Goal: Information Seeking & Learning: Check status

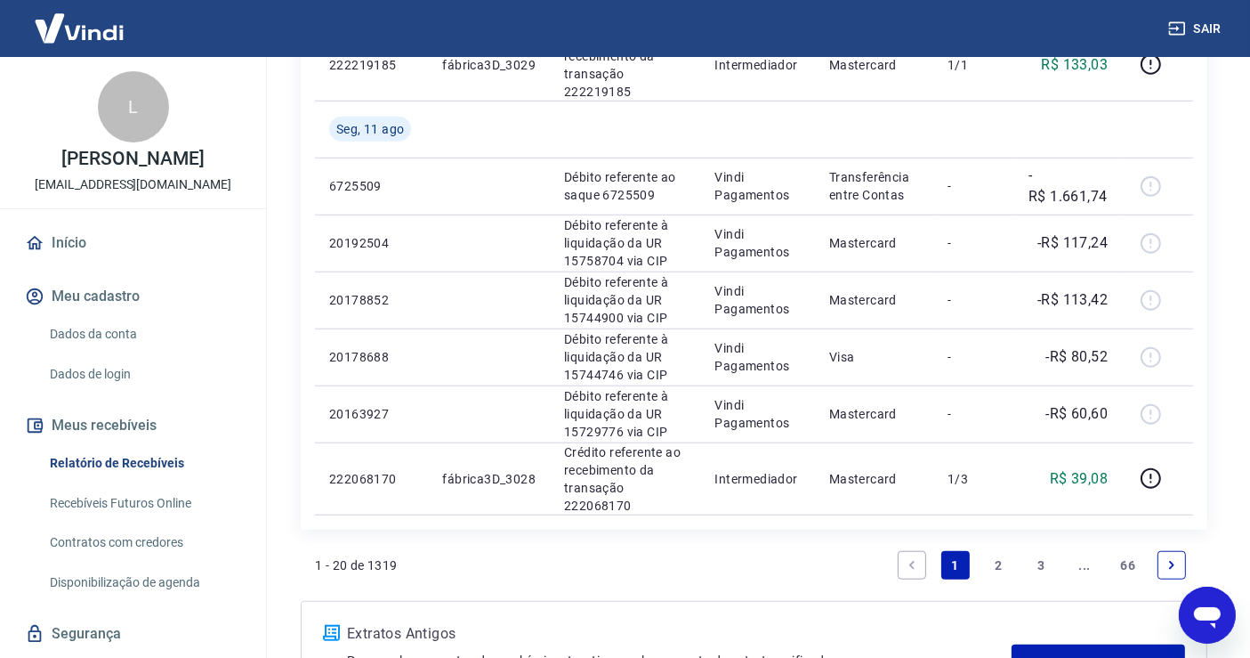
scroll to position [1442, 0]
click at [1004, 567] on link "2" at bounding box center [998, 566] width 28 height 28
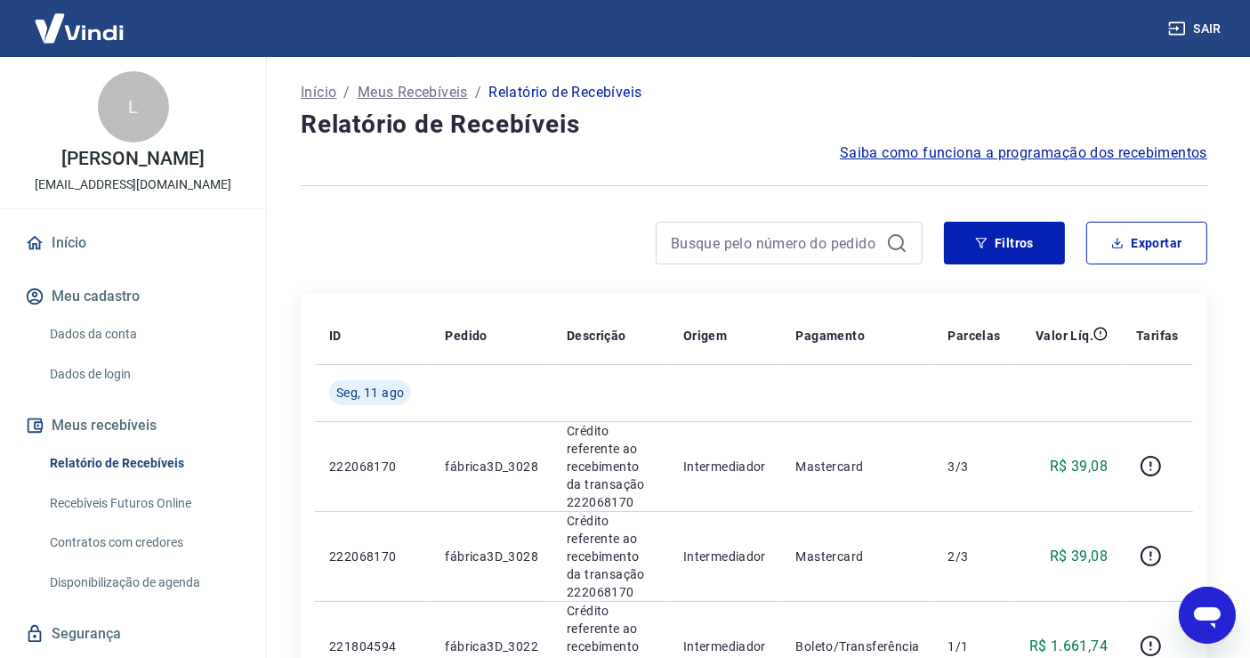
scroll to position [135, 0]
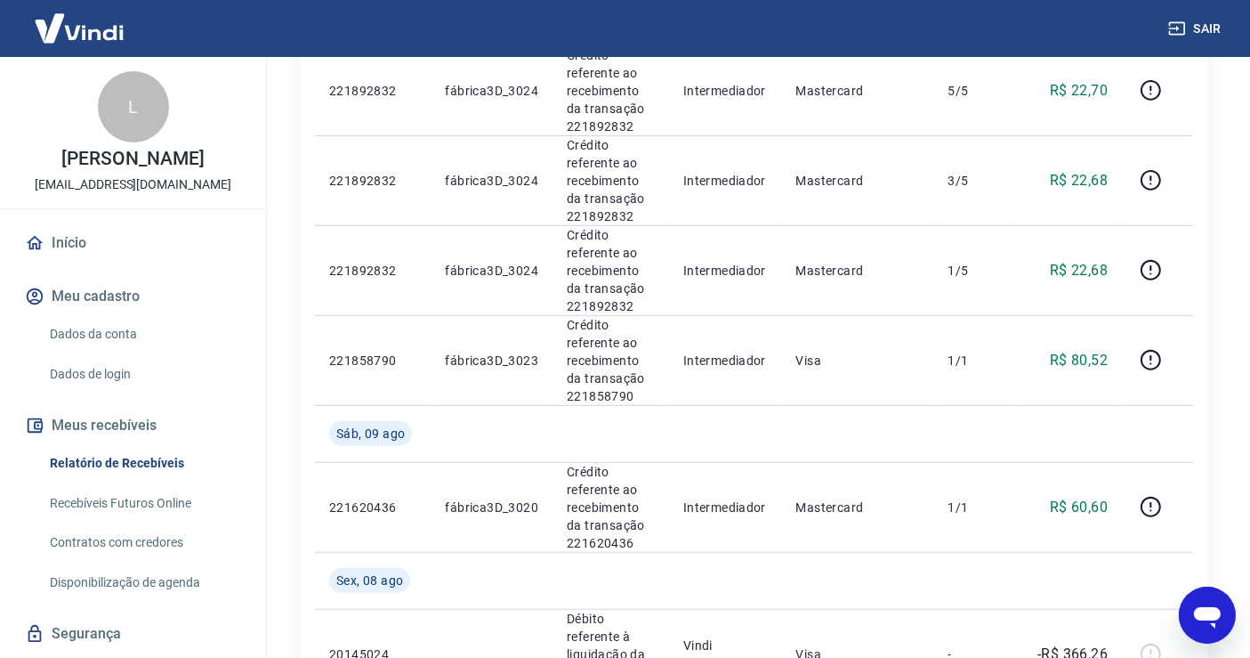
scroll to position [887, 0]
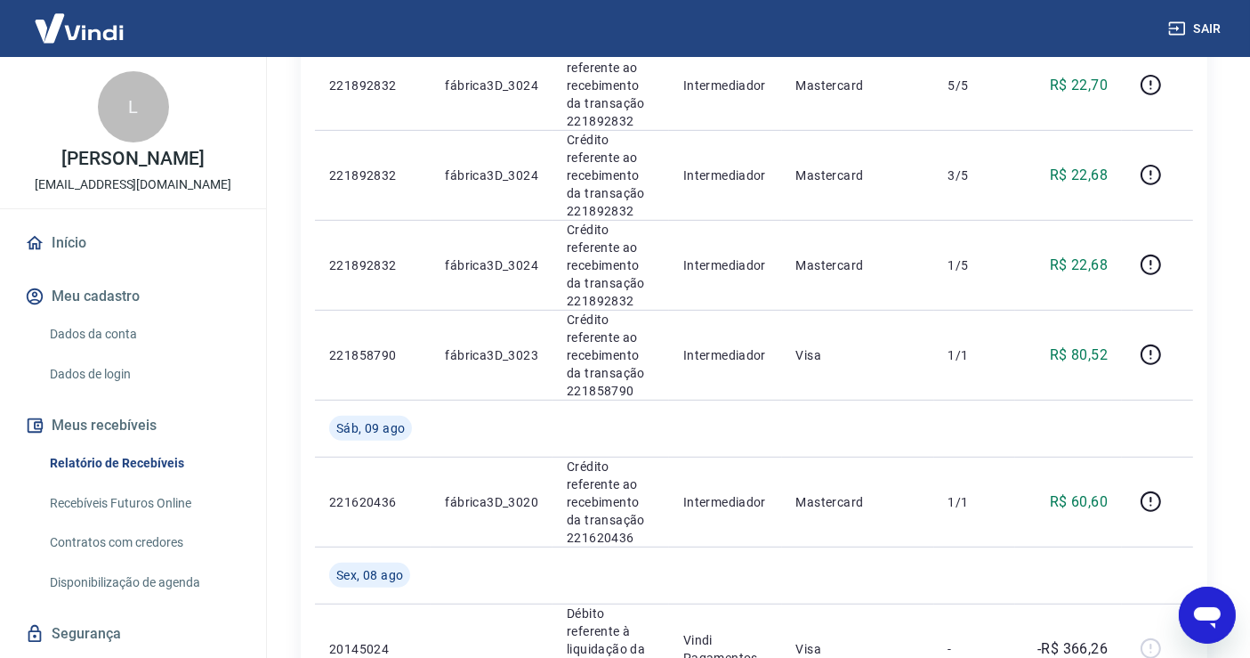
click at [1213, 425] on div "Início / Meus Recebíveis / Relatório de Recebíveis Relatório de Recebíveis Saib…" at bounding box center [753, 472] width 949 height 2605
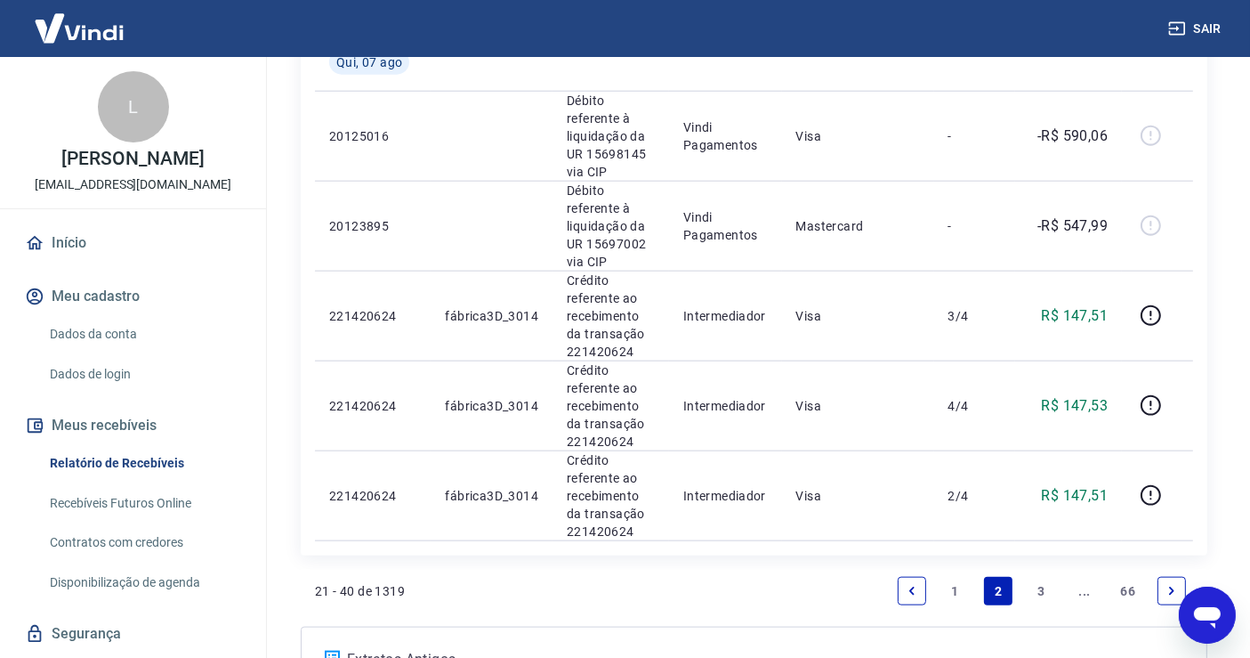
scroll to position [2074, 0]
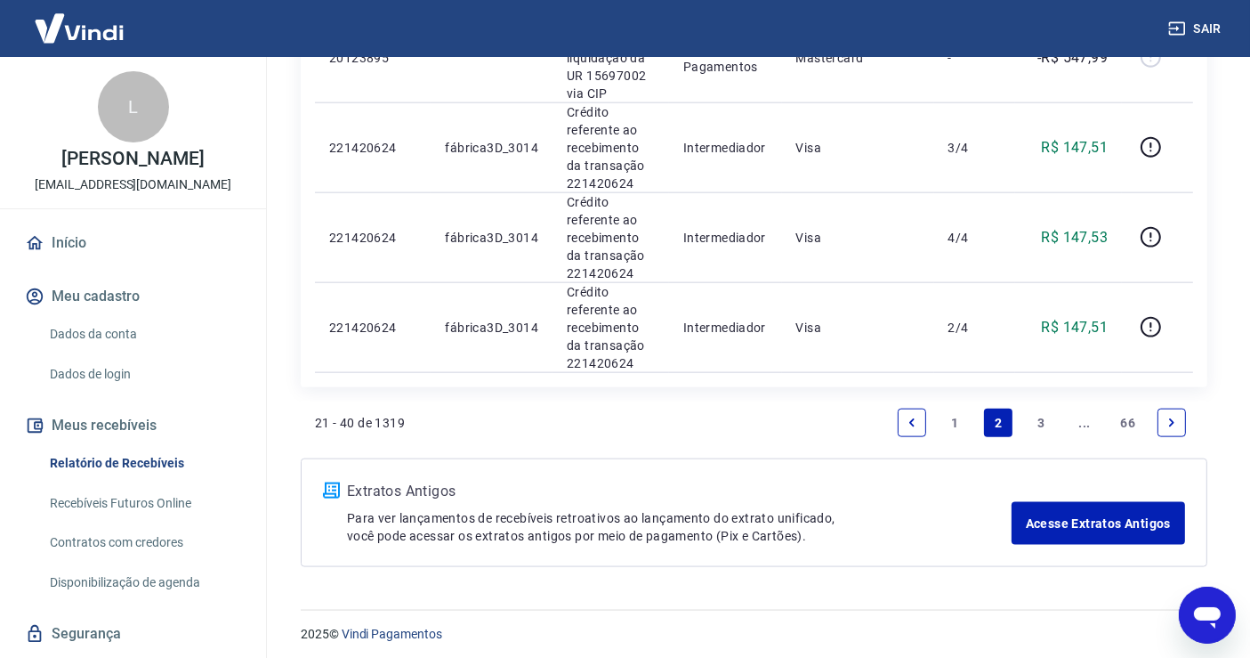
click at [912, 431] on link "Previous page" at bounding box center [912, 422] width 28 height 28
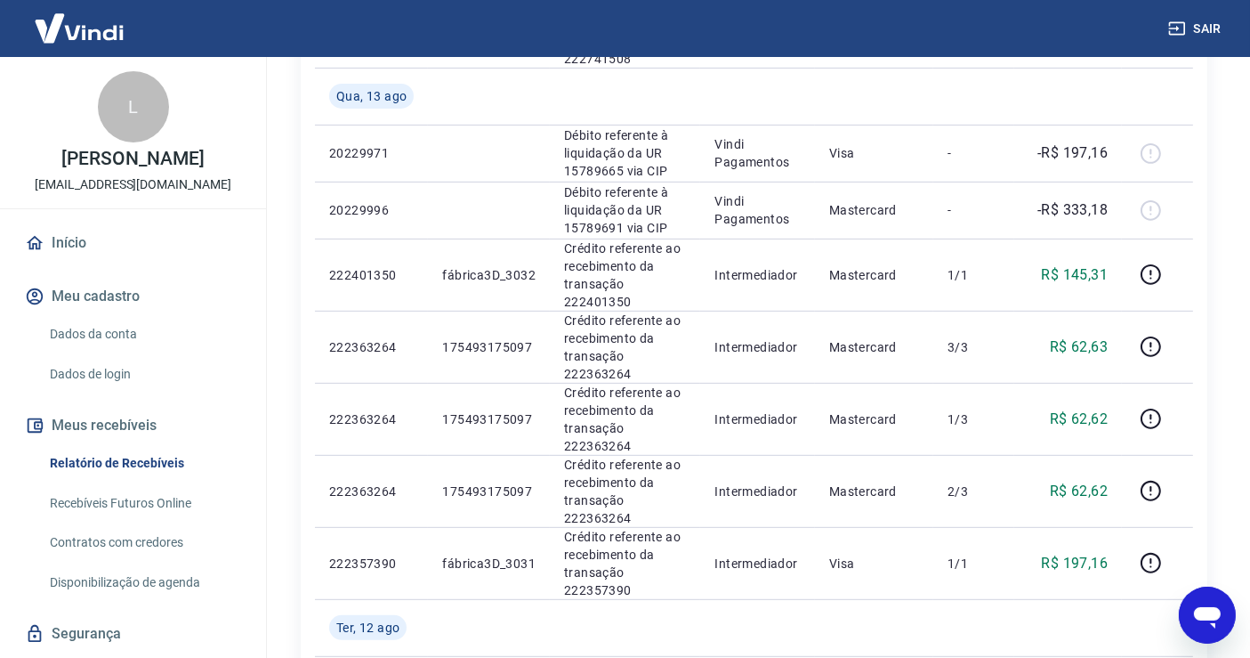
scroll to position [648, 0]
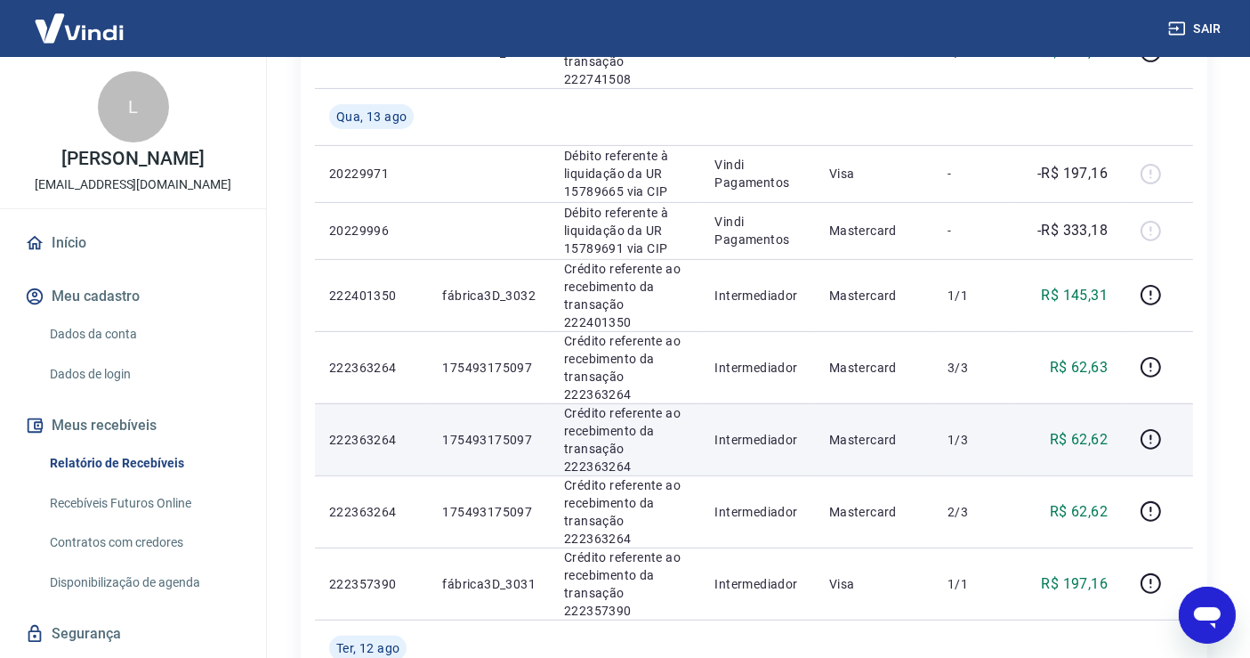
click at [461, 443] on p "175493175097" at bounding box center [488, 440] width 93 height 18
copy p "175493175097"
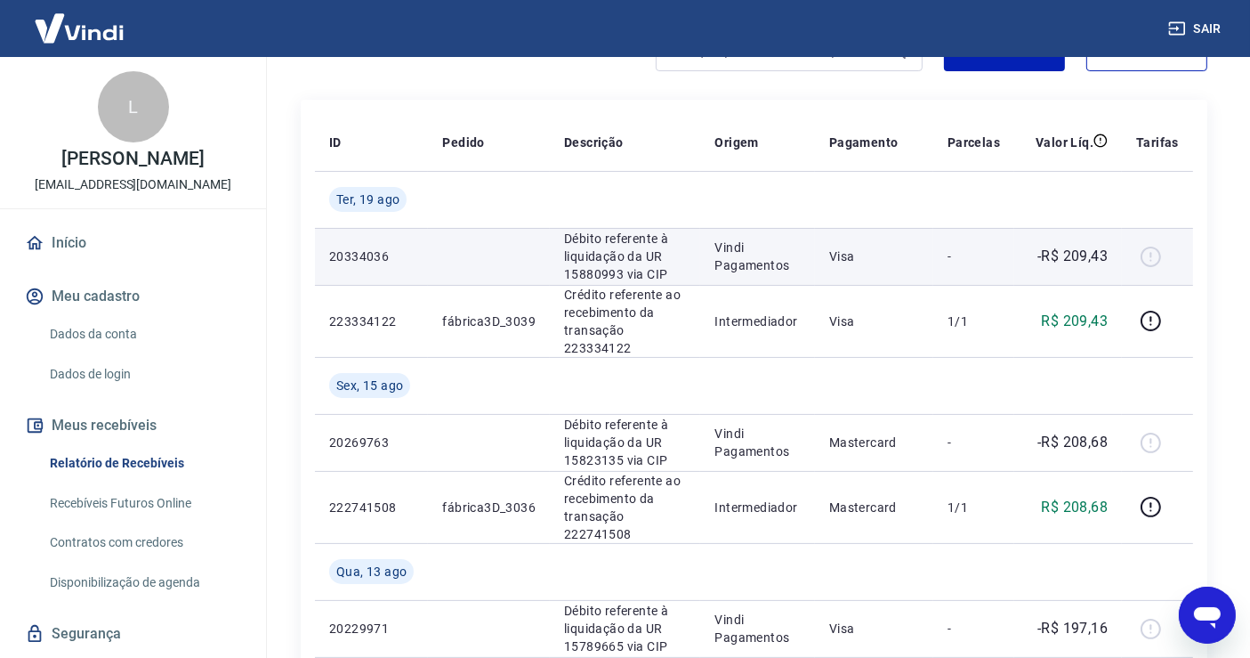
scroll to position [81, 0]
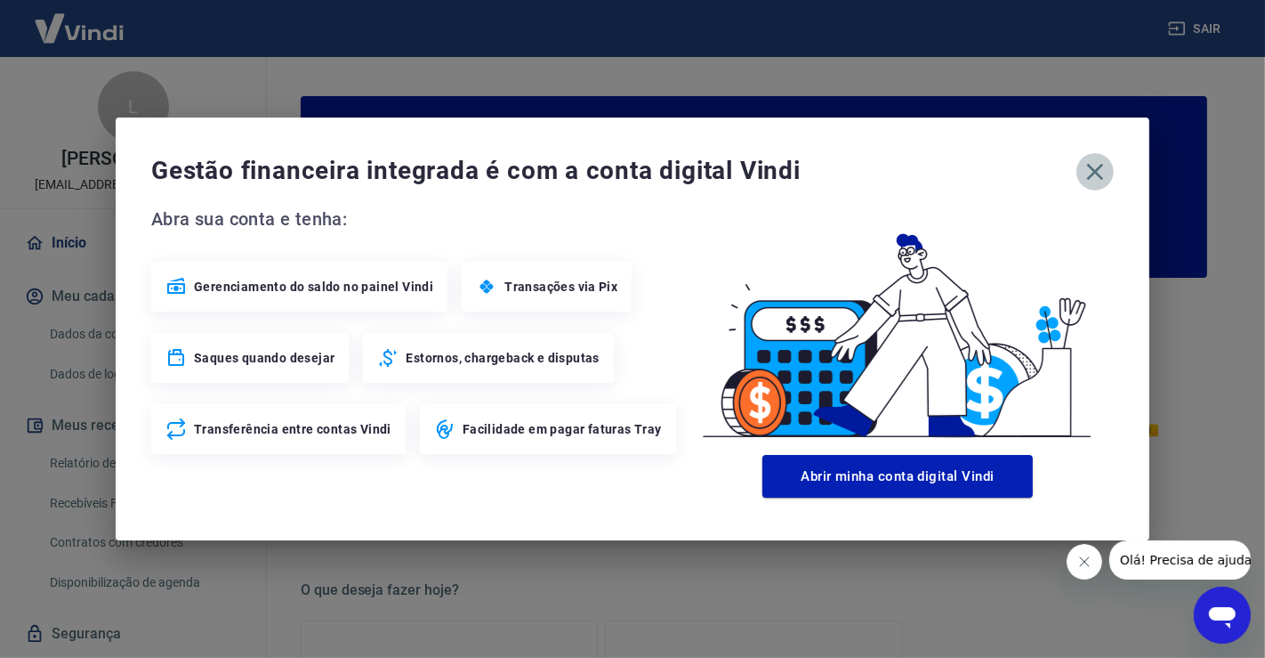
click at [1093, 166] on icon "button" at bounding box center [1095, 171] width 28 height 28
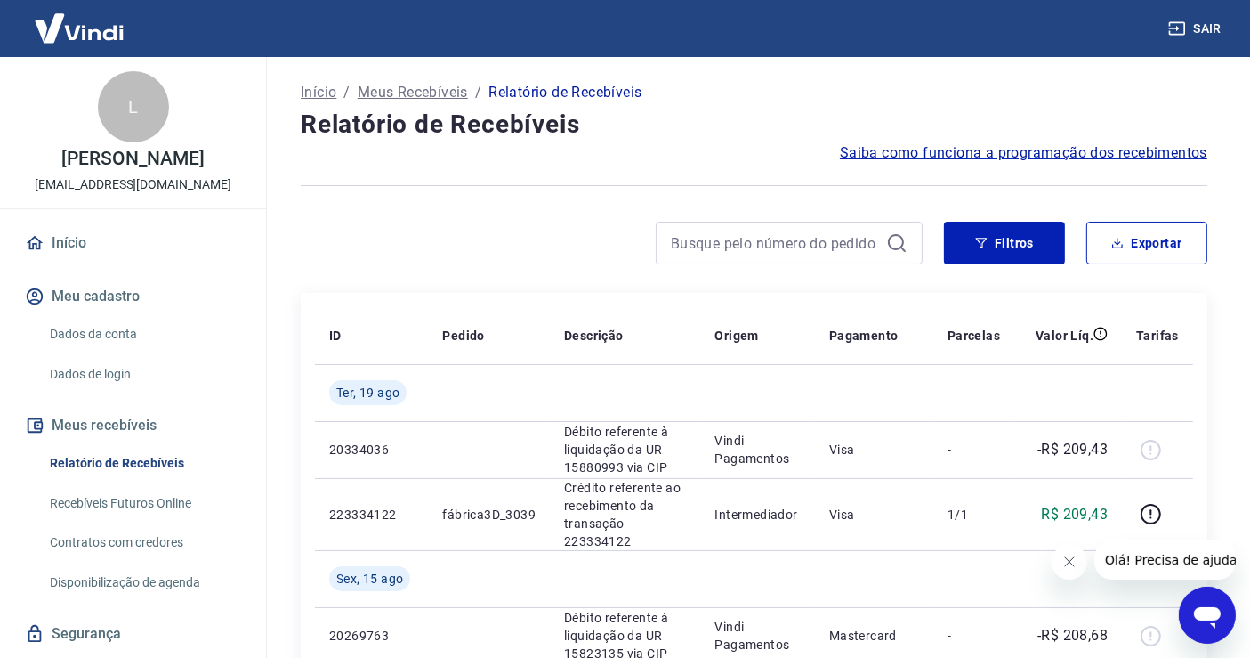
click at [323, 96] on p "Início" at bounding box center [319, 92] width 36 height 21
